Goal: Entertainment & Leisure: Browse casually

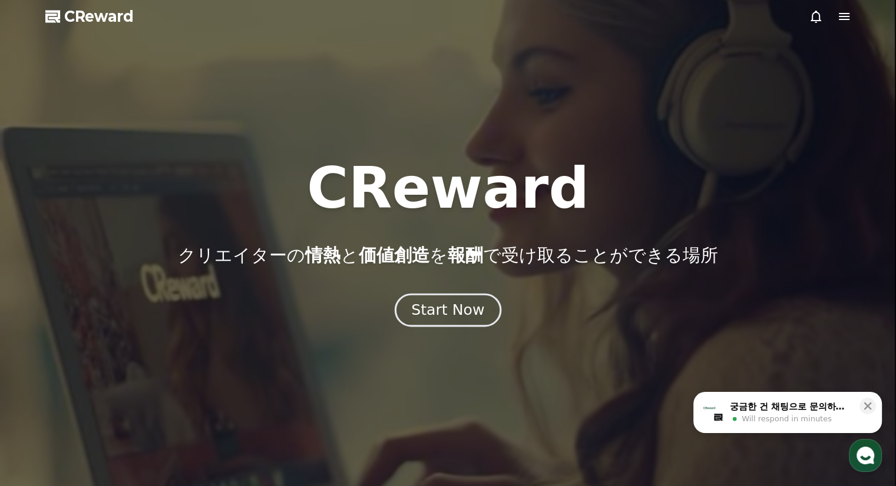
click at [475, 309] on div "Start Now" at bounding box center [447, 310] width 73 height 20
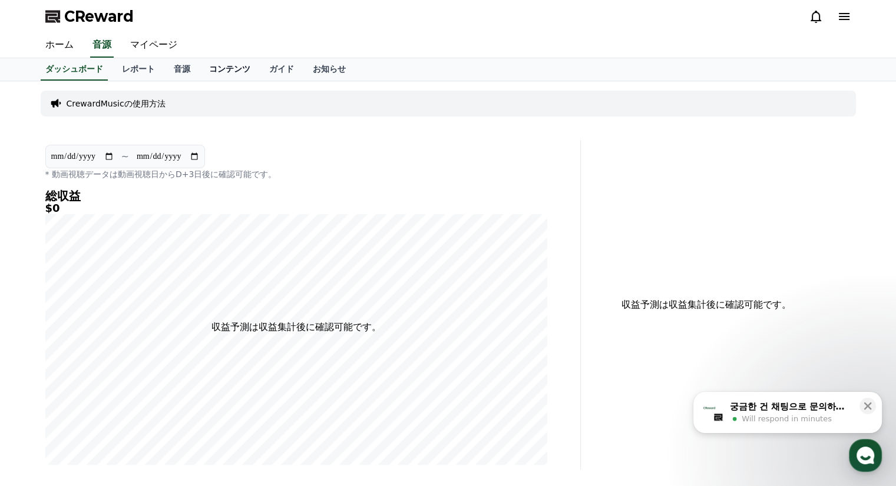
click at [200, 65] on link "コンテンツ" at bounding box center [230, 69] width 60 height 22
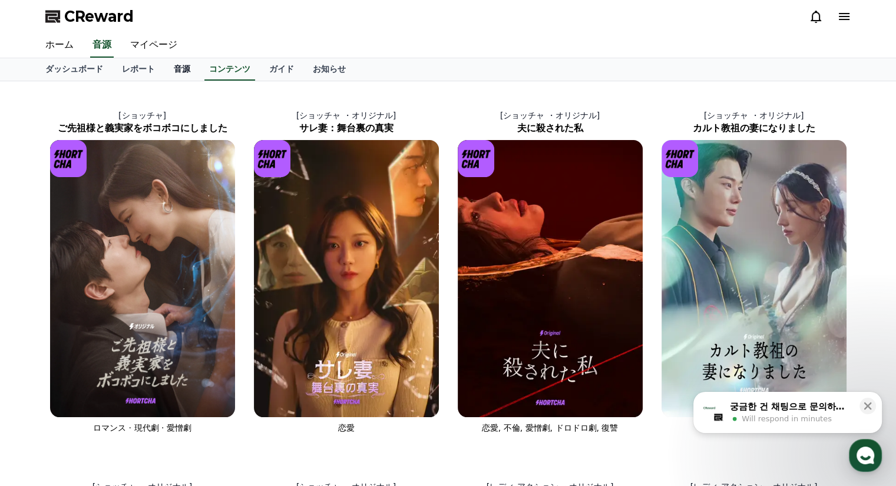
click at [164, 67] on link "音源" at bounding box center [181, 69] width 35 height 22
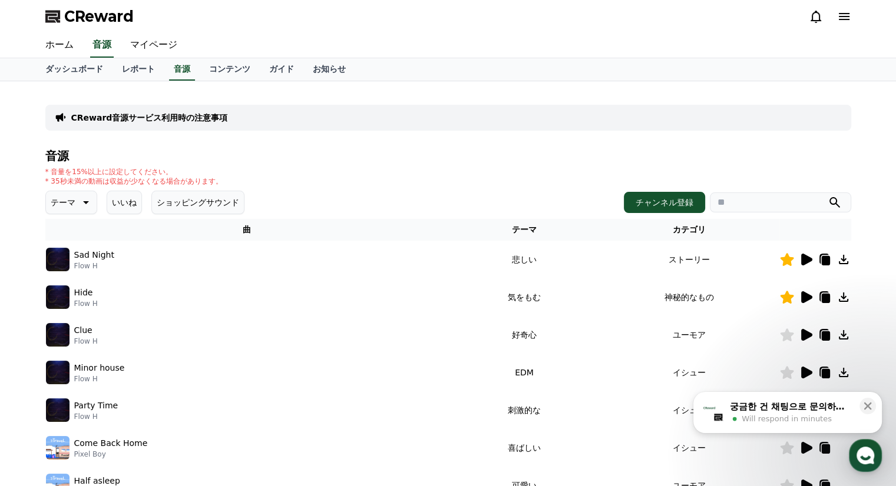
click at [841, 260] on icon at bounding box center [843, 260] width 14 height 14
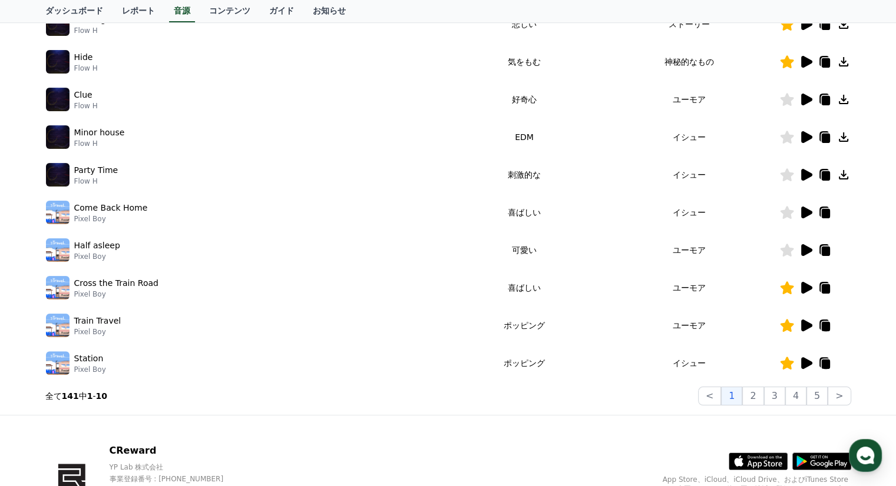
scroll to position [118, 0]
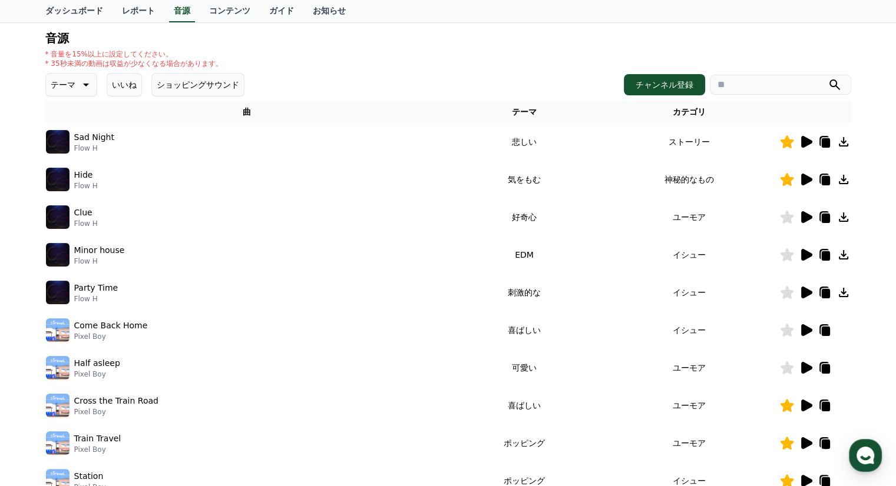
click at [647, 71] on div "音源 * 音量を15%以上に設定してください。 * 35秒未満の動画は収益が少なくなる場合があります。 テーマ いいね ショッピングサウンド チャンネル登録 …" at bounding box center [448, 278] width 806 height 492
click at [650, 74] on button "チャンネル登録" at bounding box center [664, 84] width 81 height 21
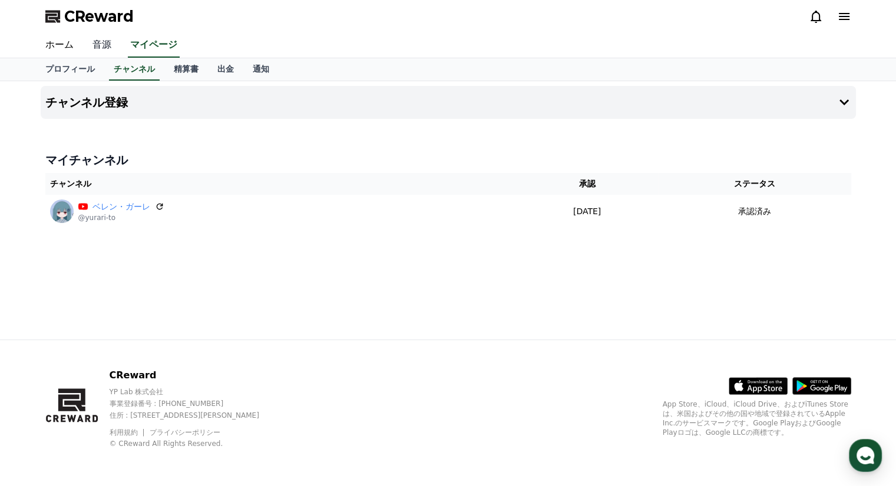
click at [95, 49] on link "音源" at bounding box center [102, 45] width 38 height 25
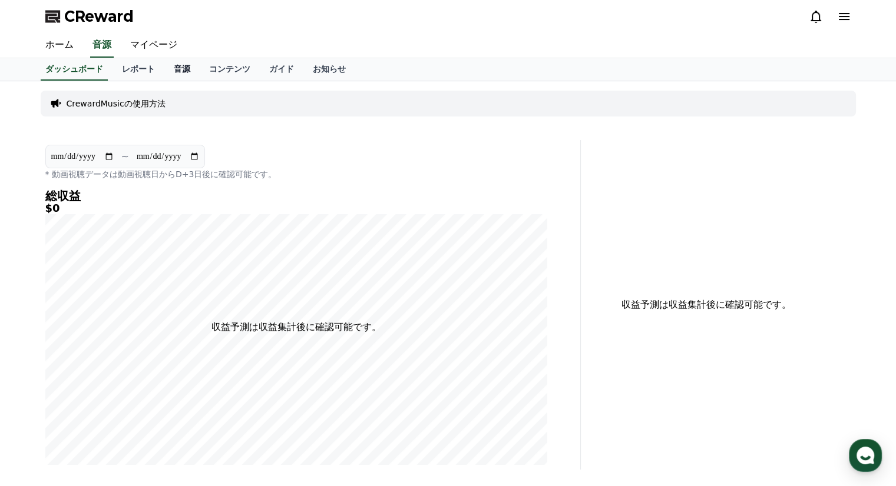
click at [164, 65] on link "音源" at bounding box center [181, 69] width 35 height 22
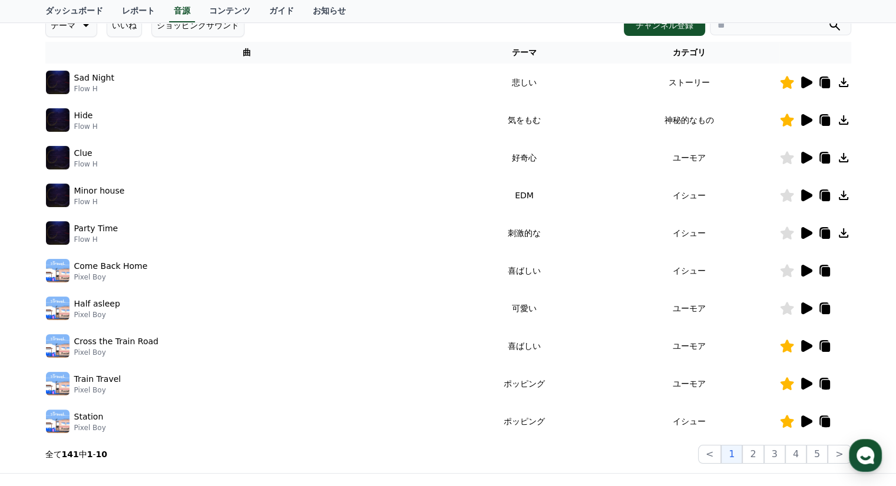
scroll to position [236, 0]
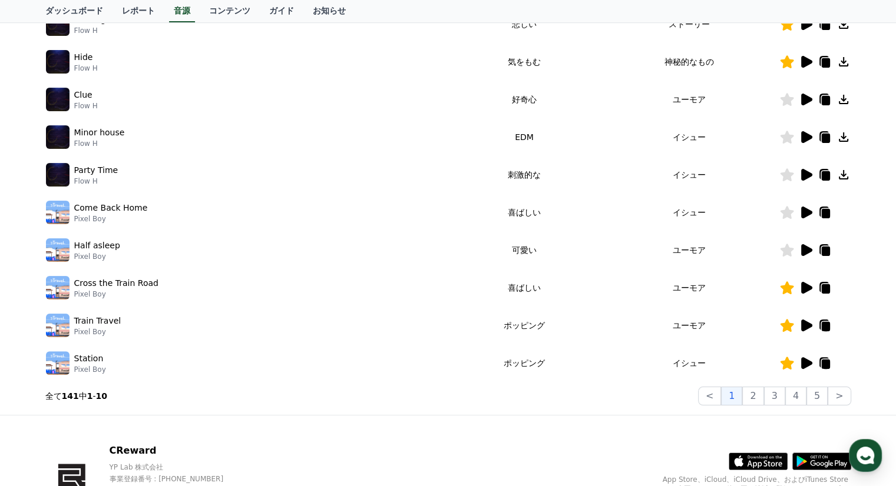
click at [475, 307] on td "ポッピング" at bounding box center [524, 326] width 150 height 38
click at [808, 287] on icon at bounding box center [806, 288] width 11 height 12
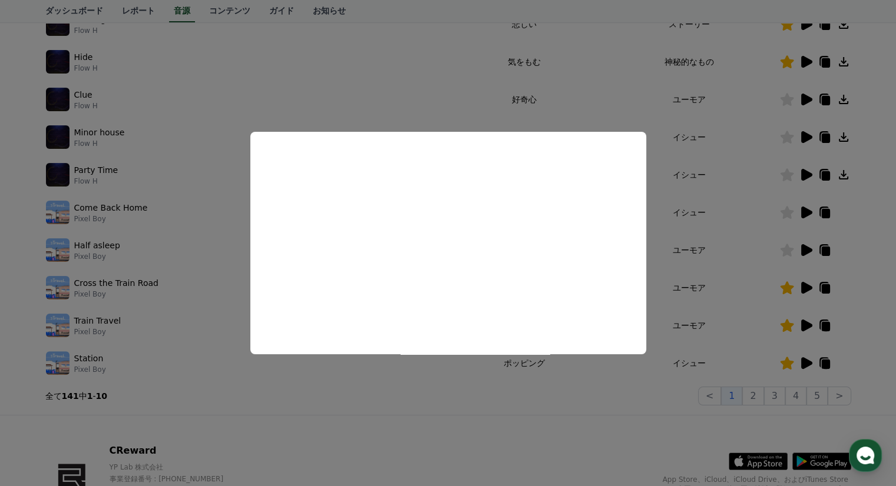
click at [660, 289] on button "close modal" at bounding box center [448, 243] width 896 height 486
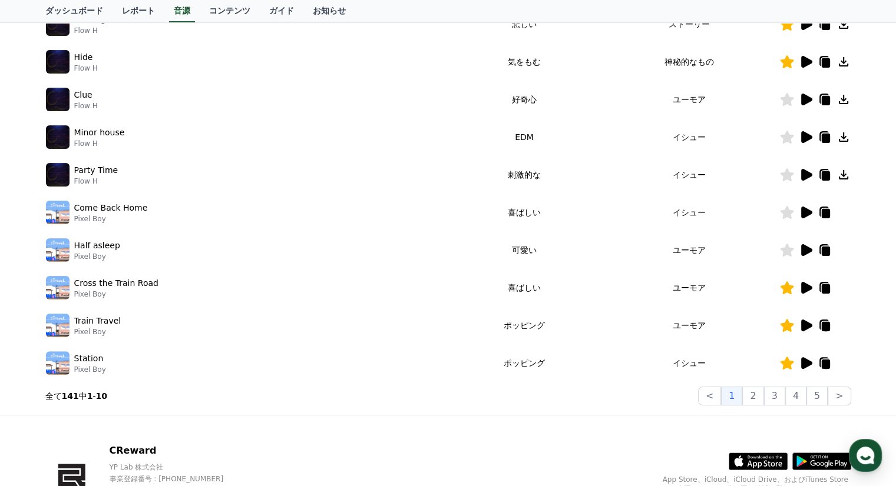
click at [806, 325] on icon at bounding box center [806, 326] width 11 height 12
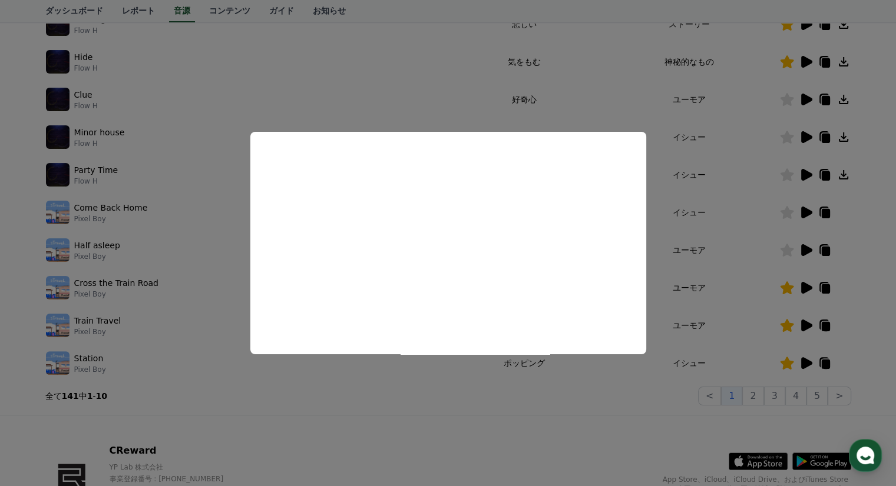
click at [706, 268] on button "close modal" at bounding box center [448, 243] width 896 height 486
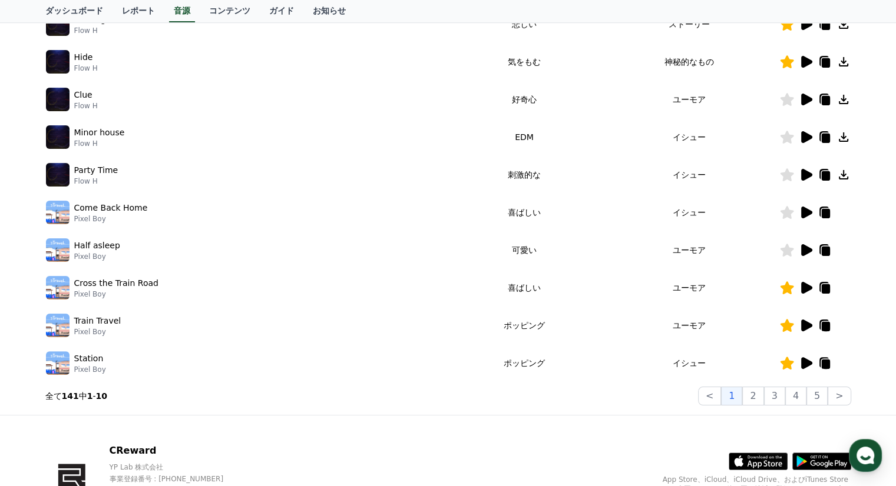
click at [809, 360] on icon at bounding box center [806, 363] width 14 height 14
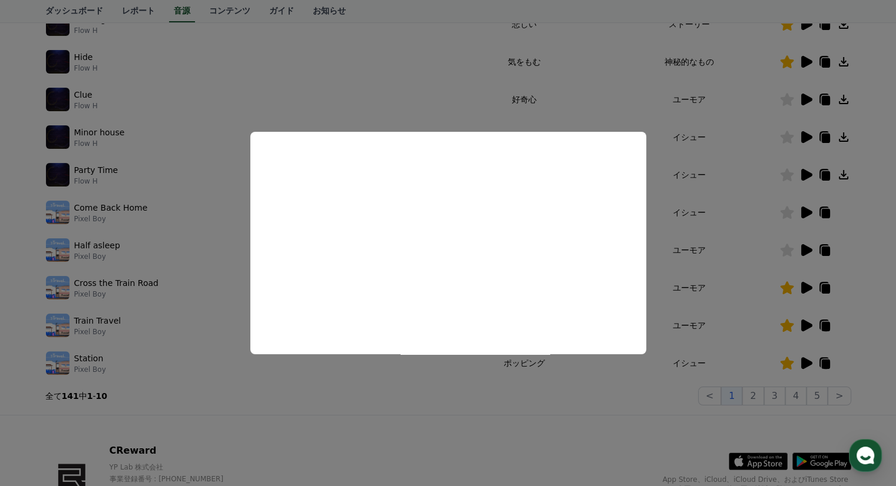
click at [673, 259] on button "close modal" at bounding box center [448, 243] width 896 height 486
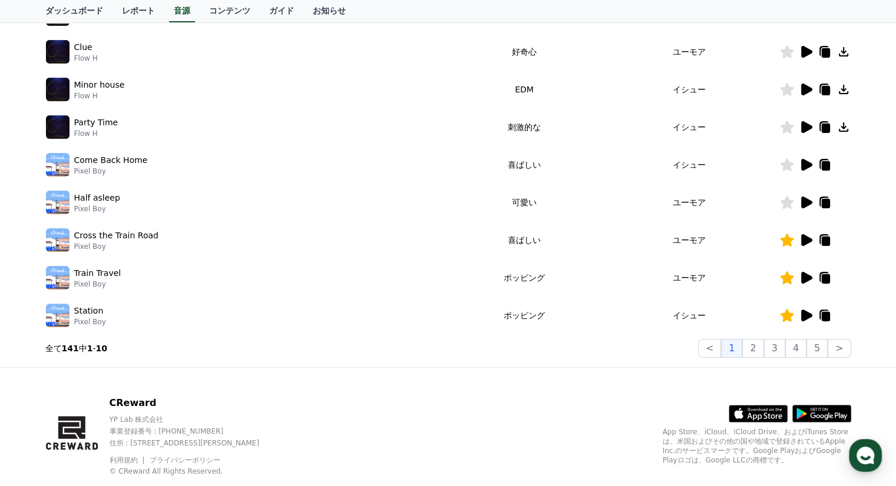
scroll to position [310, 0]
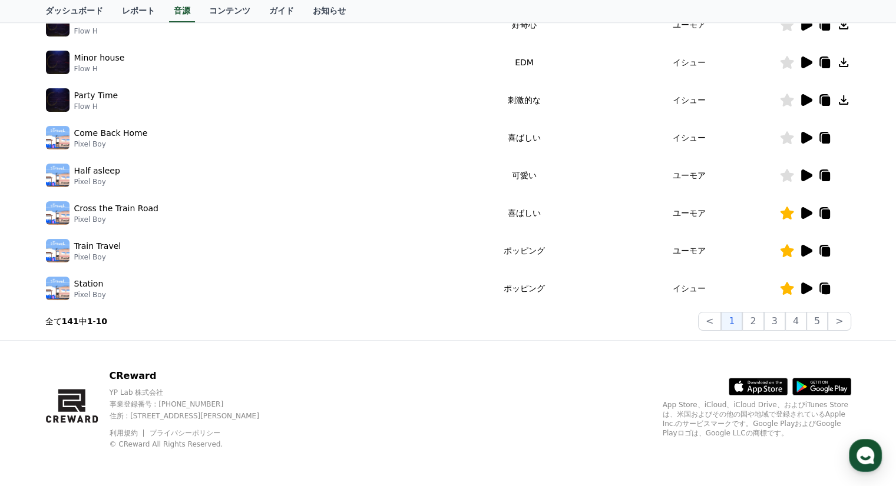
click at [836, 283] on div at bounding box center [815, 289] width 71 height 14
click at [845, 283] on div at bounding box center [815, 289] width 71 height 14
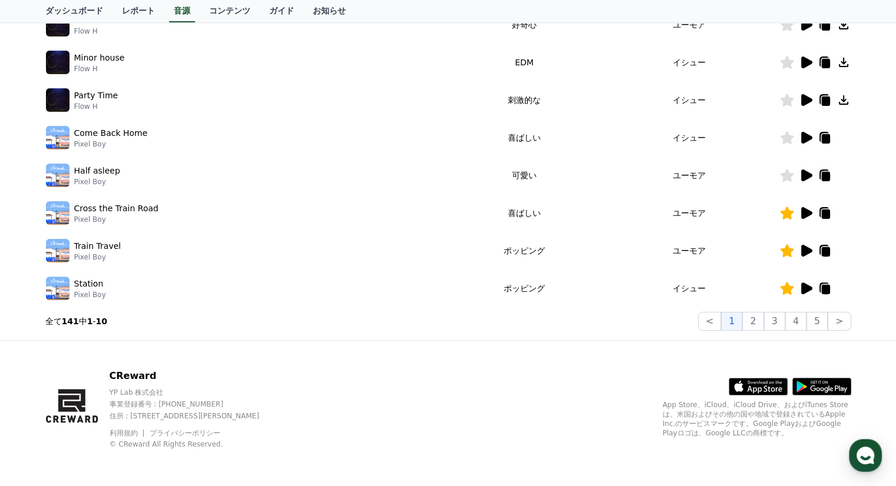
click at [845, 283] on div at bounding box center [815, 289] width 71 height 14
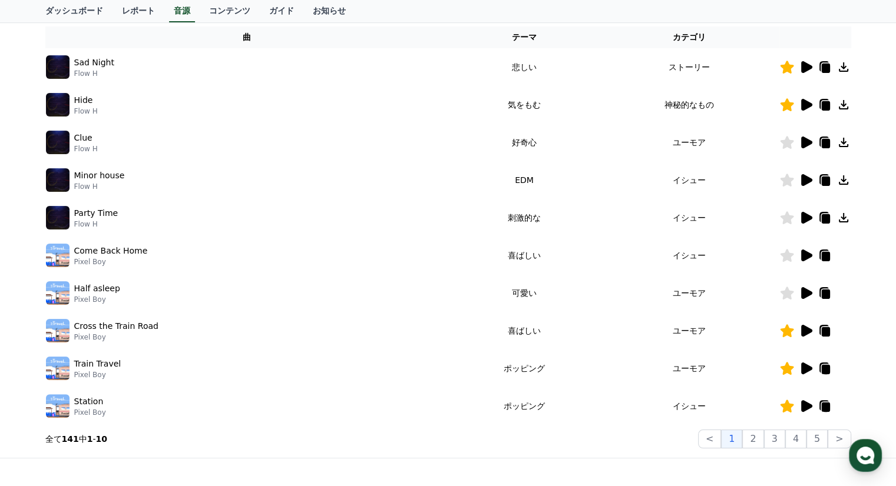
scroll to position [134, 0]
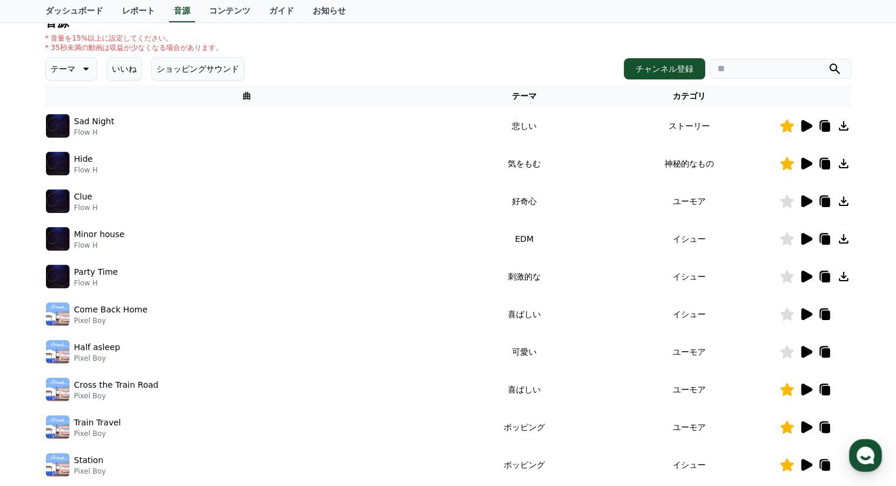
click at [803, 123] on icon at bounding box center [806, 126] width 11 height 12
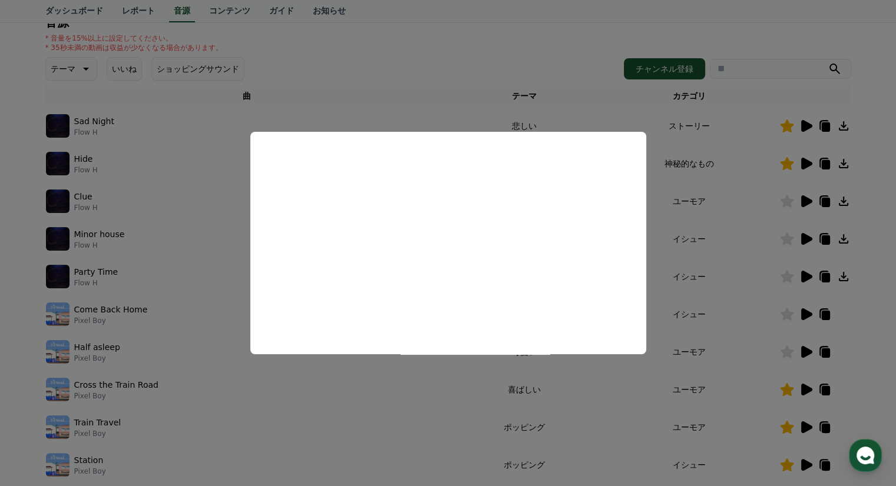
click at [438, 67] on button "close modal" at bounding box center [448, 243] width 896 height 486
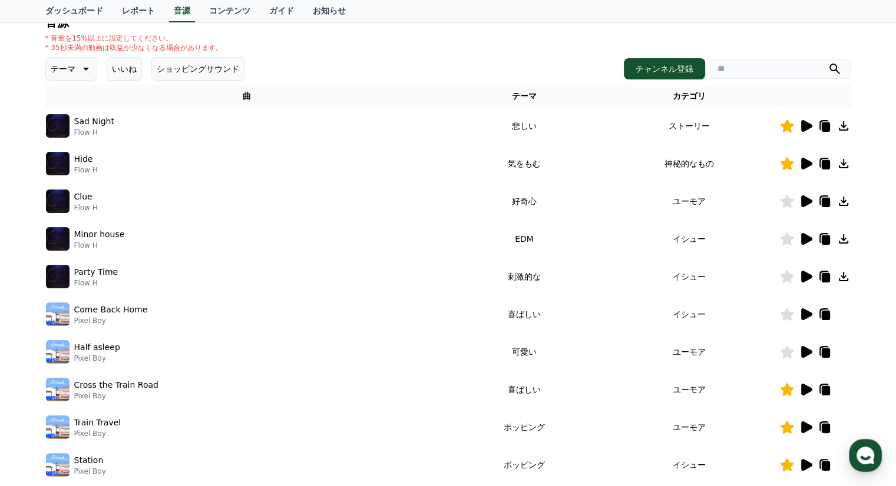
click at [794, 160] on div at bounding box center [815, 164] width 71 height 14
click at [803, 160] on icon at bounding box center [806, 164] width 11 height 12
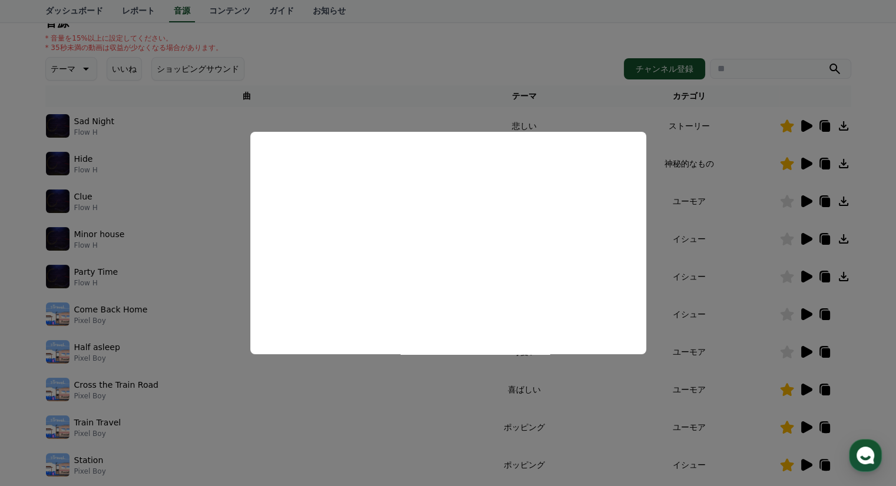
click at [391, 58] on button "close modal" at bounding box center [448, 243] width 896 height 486
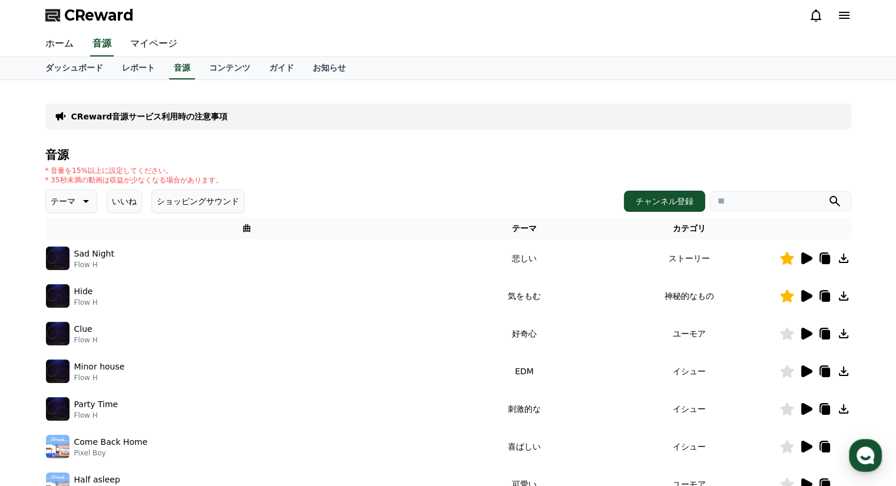
scroll to position [0, 0]
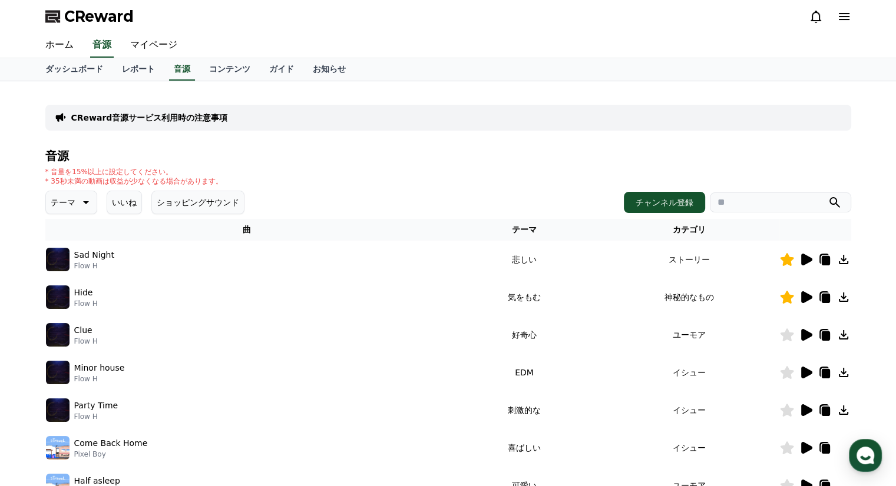
click at [122, 199] on button "いいね" at bounding box center [124, 203] width 35 height 24
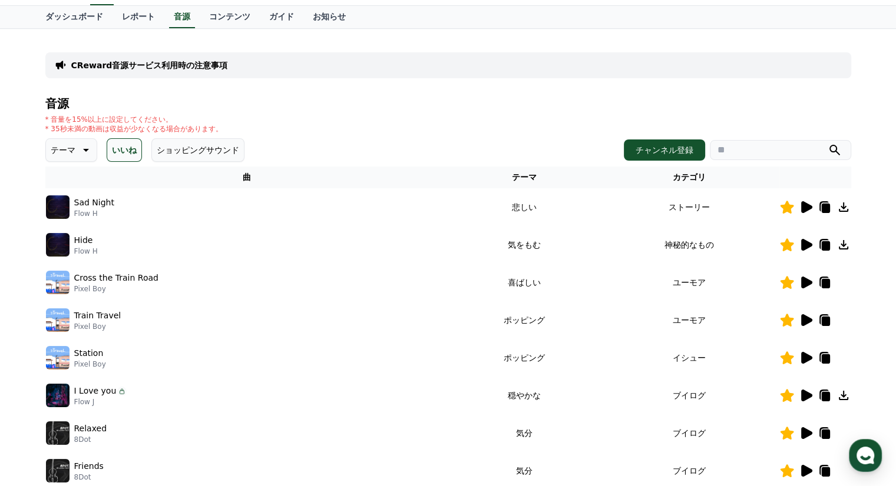
scroll to position [118, 0]
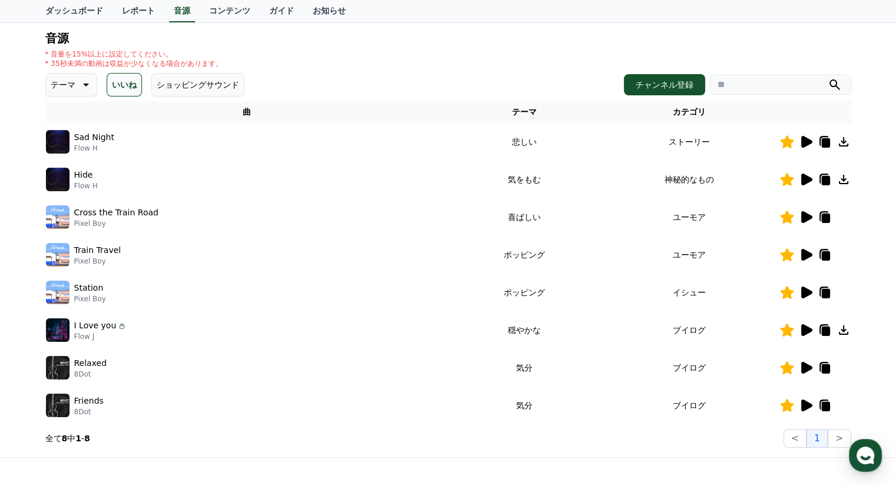
click at [500, 322] on td "穏やかな" at bounding box center [524, 331] width 150 height 38
click at [827, 326] on icon at bounding box center [824, 330] width 14 height 14
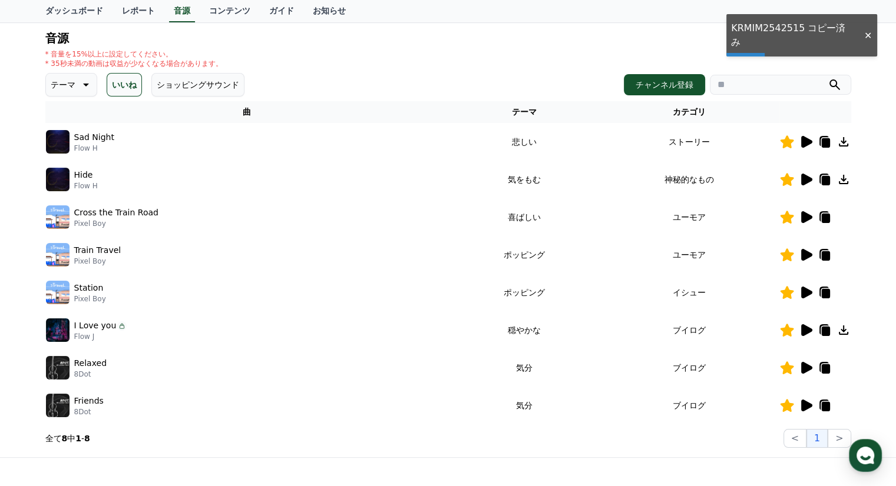
click at [841, 327] on icon at bounding box center [843, 330] width 14 height 14
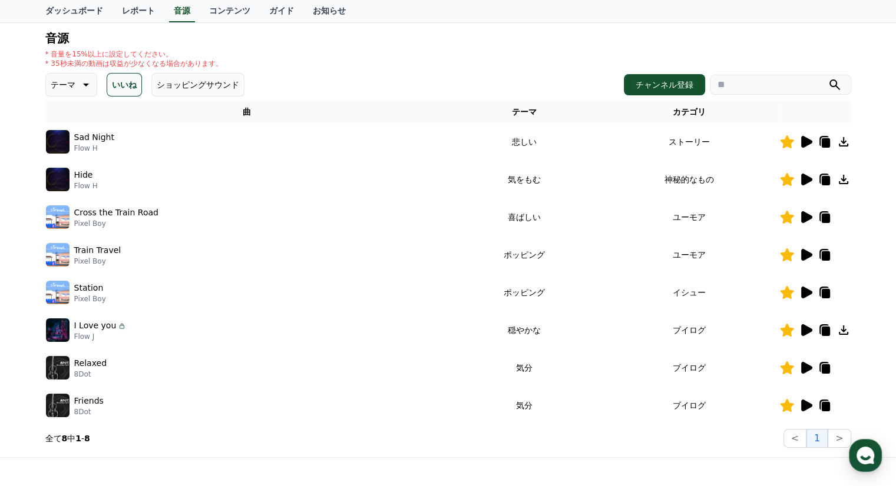
click at [803, 331] on icon at bounding box center [806, 331] width 11 height 12
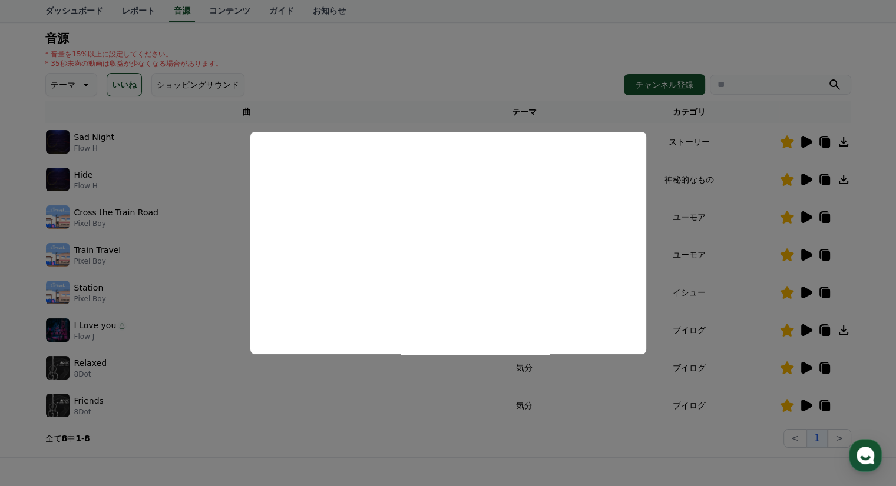
click at [369, 72] on button "close modal" at bounding box center [448, 243] width 896 height 486
